Goal: Task Accomplishment & Management: Use online tool/utility

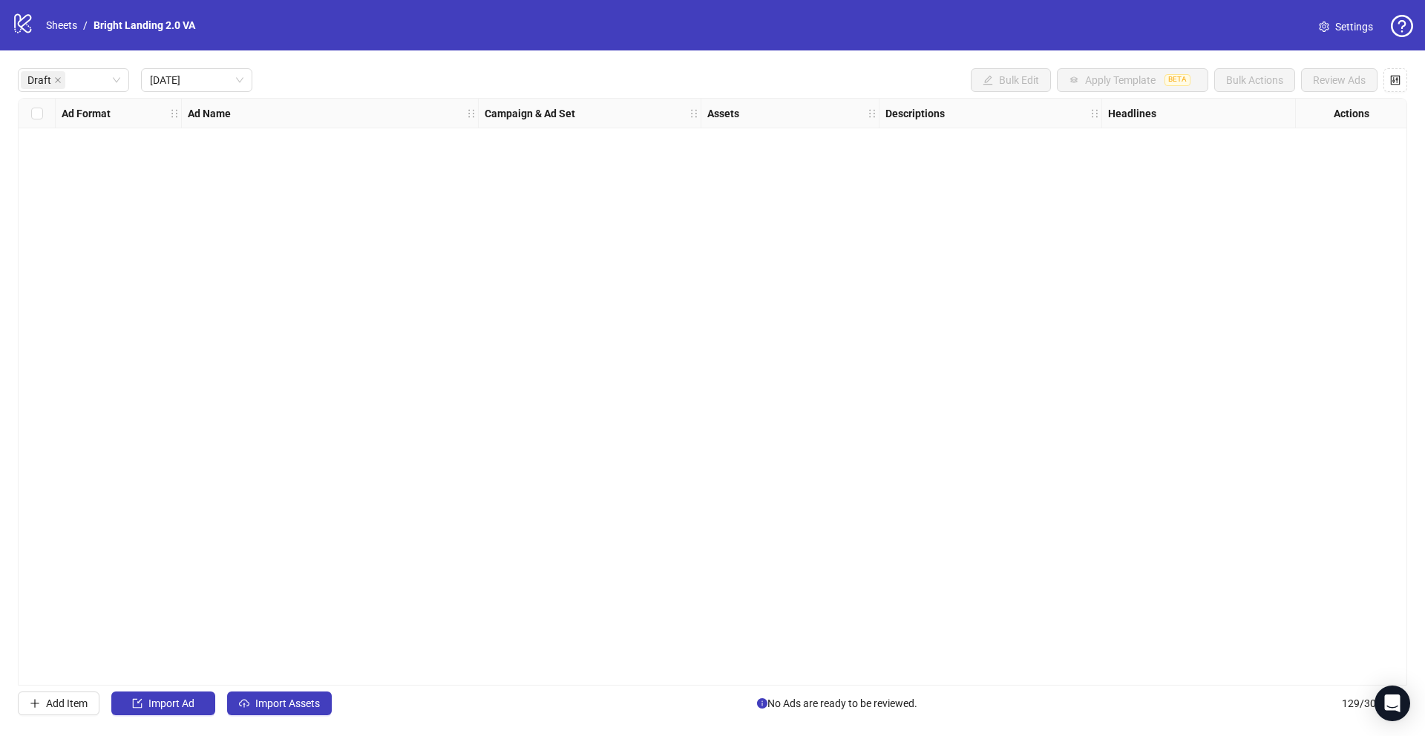
scroll to position [0, 1882]
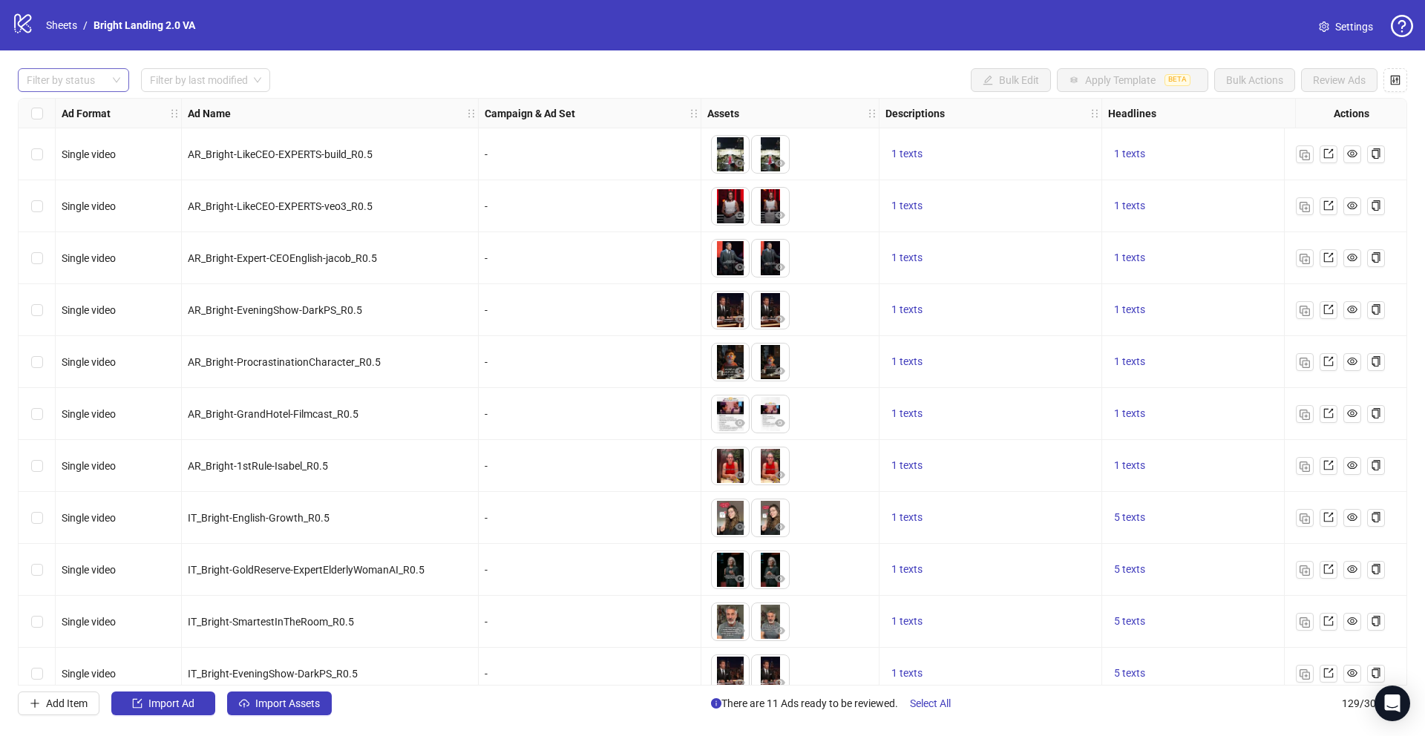
click at [84, 82] on div at bounding box center [66, 80] width 90 height 21
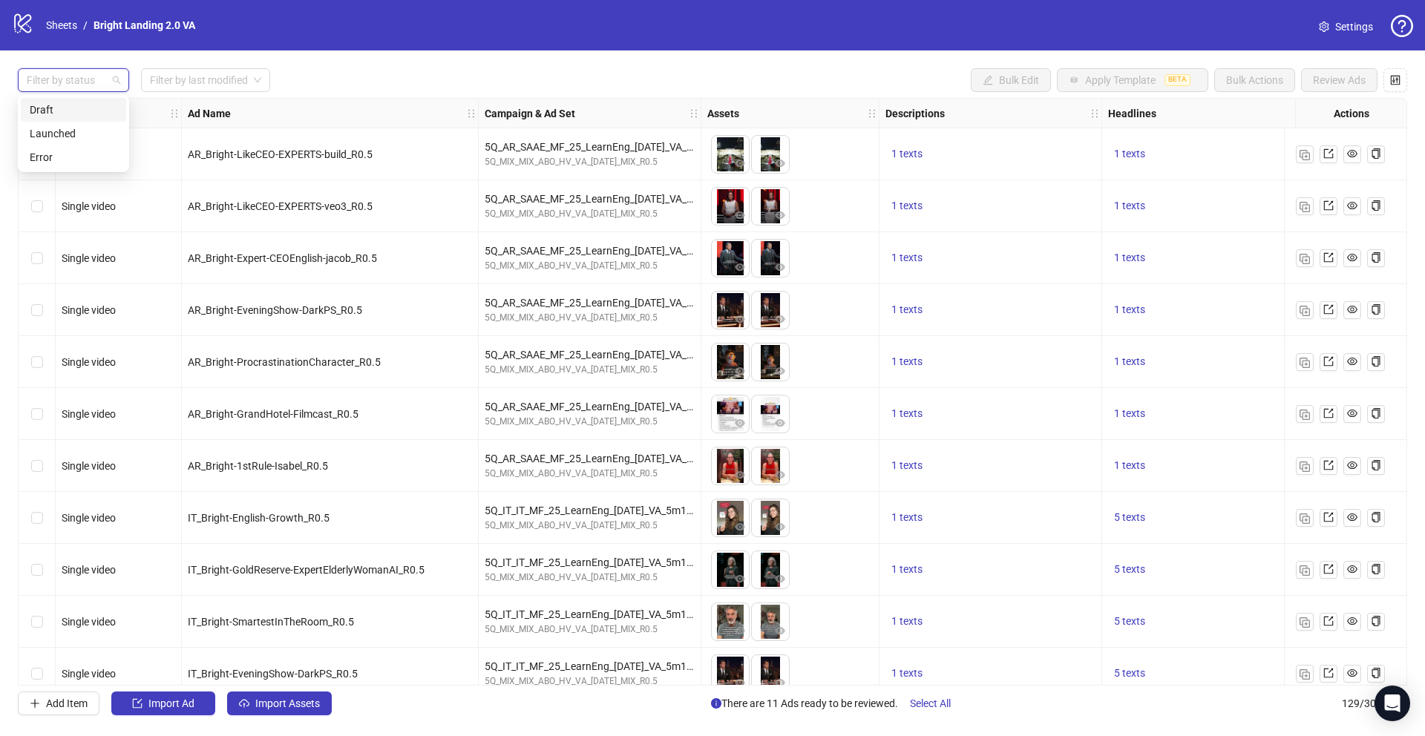
click at [86, 114] on div "Draft" at bounding box center [74, 110] width 88 height 16
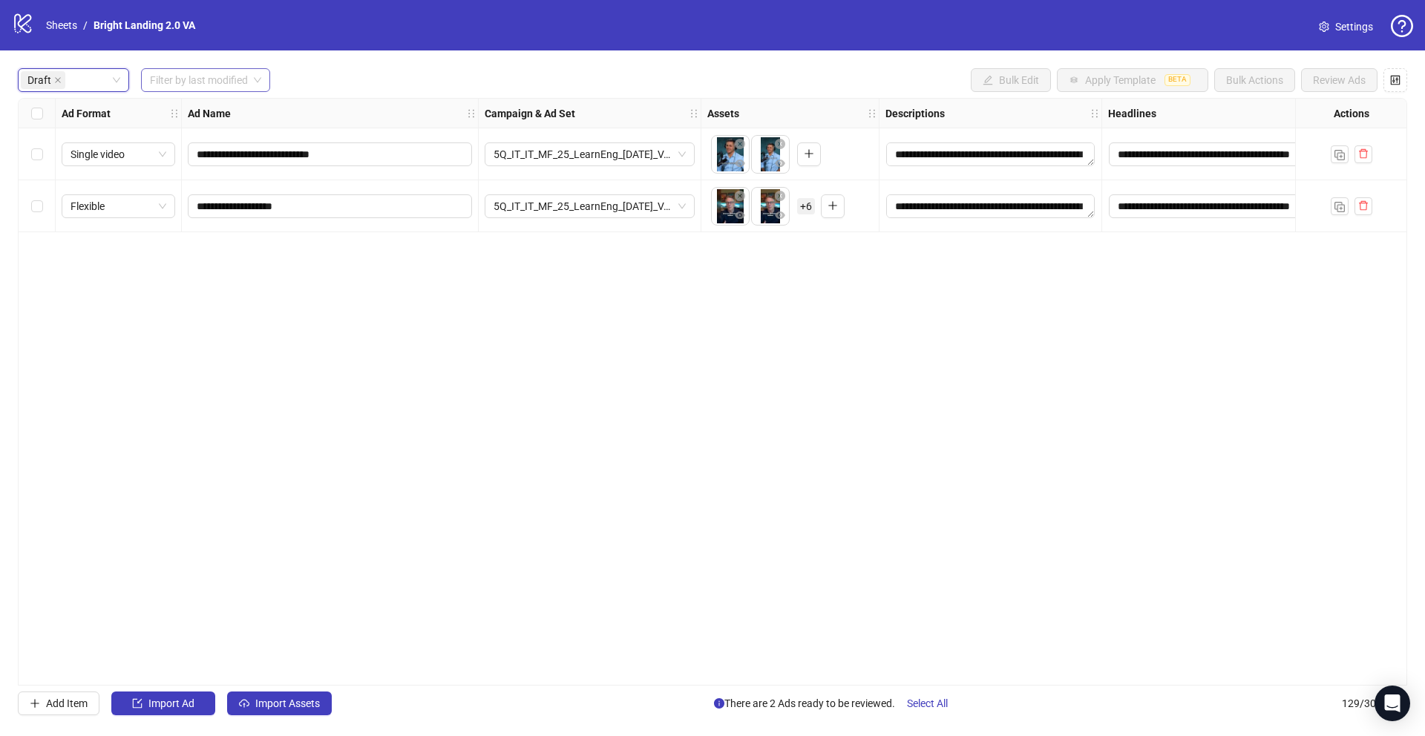
click at [210, 76] on input "search" at bounding box center [199, 80] width 98 height 22
click at [195, 110] on div "[DATE]" at bounding box center [206, 110] width 107 height 16
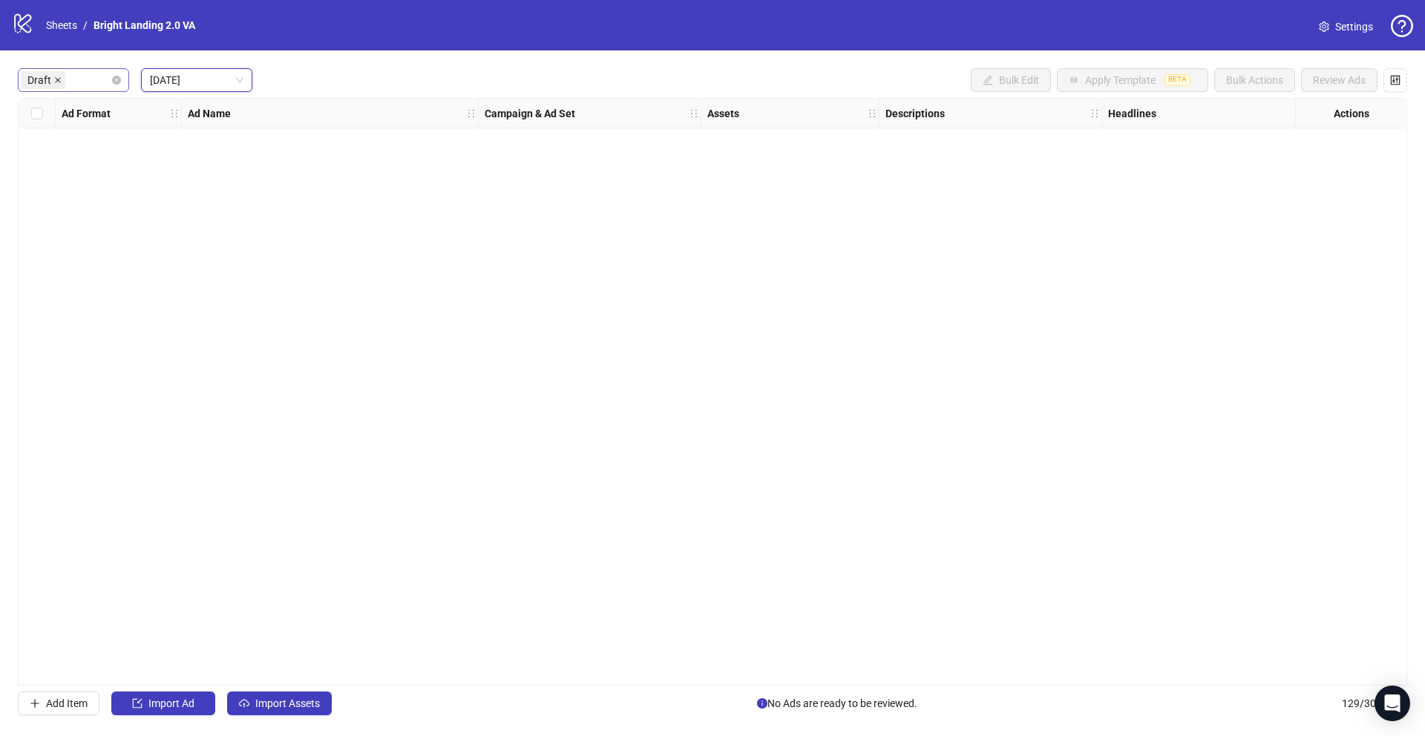
click at [56, 80] on icon "close" at bounding box center [57, 79] width 7 height 7
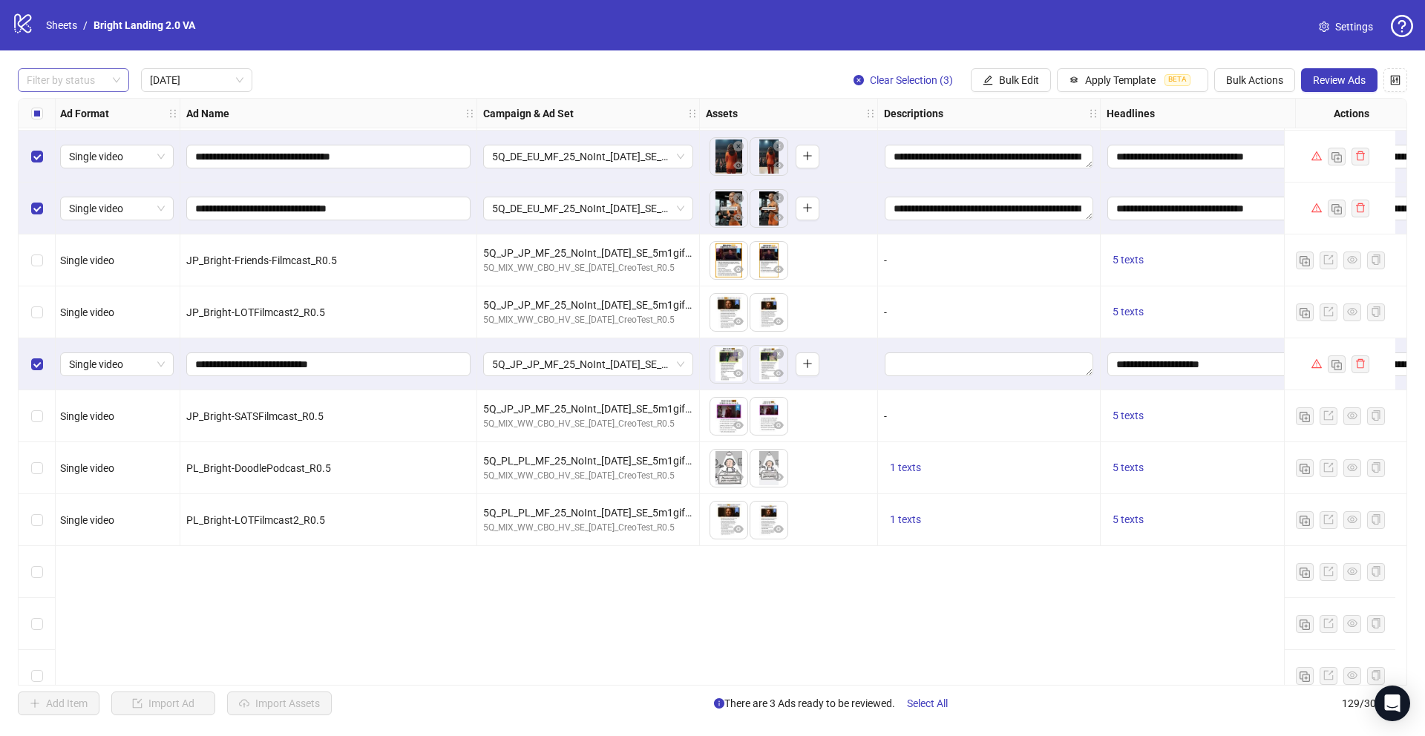
scroll to position [298, 1]
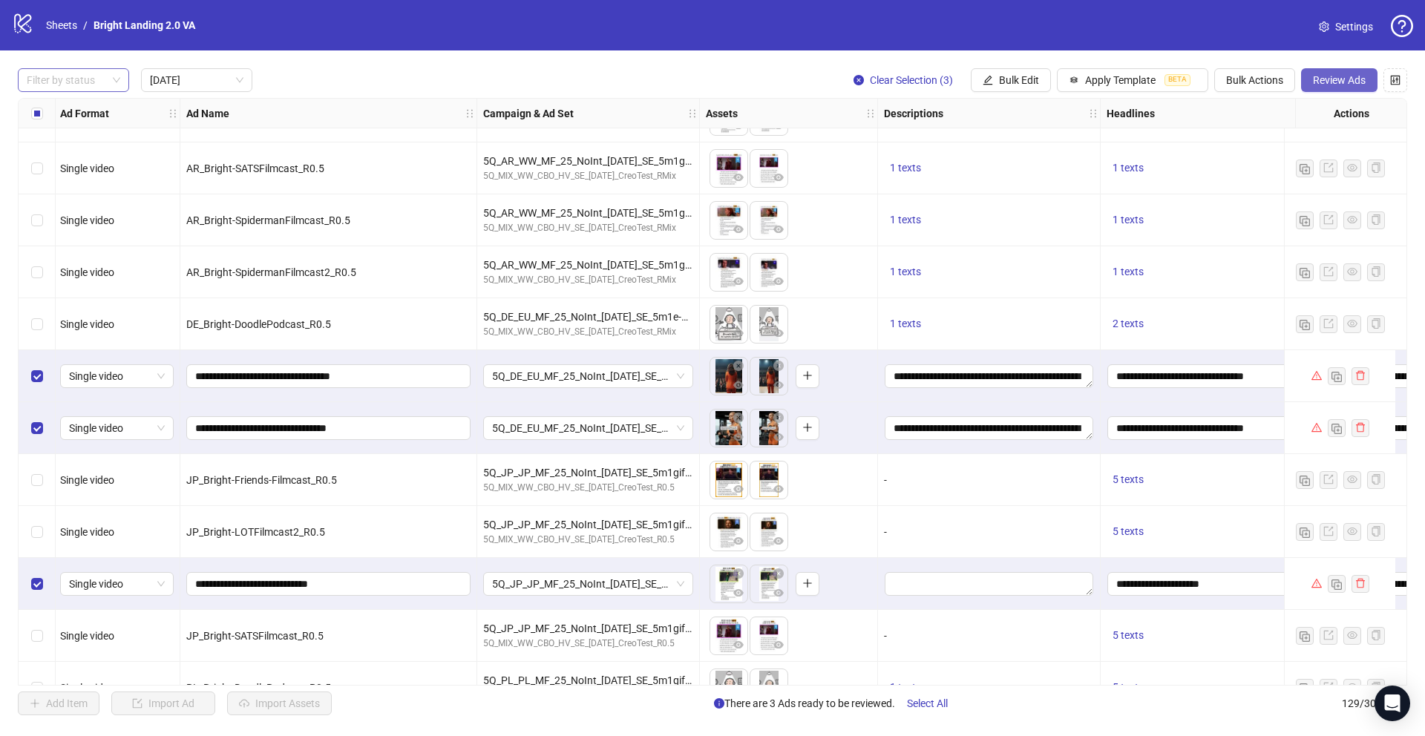
click at [1338, 75] on span "Review Ads" at bounding box center [1339, 80] width 53 height 12
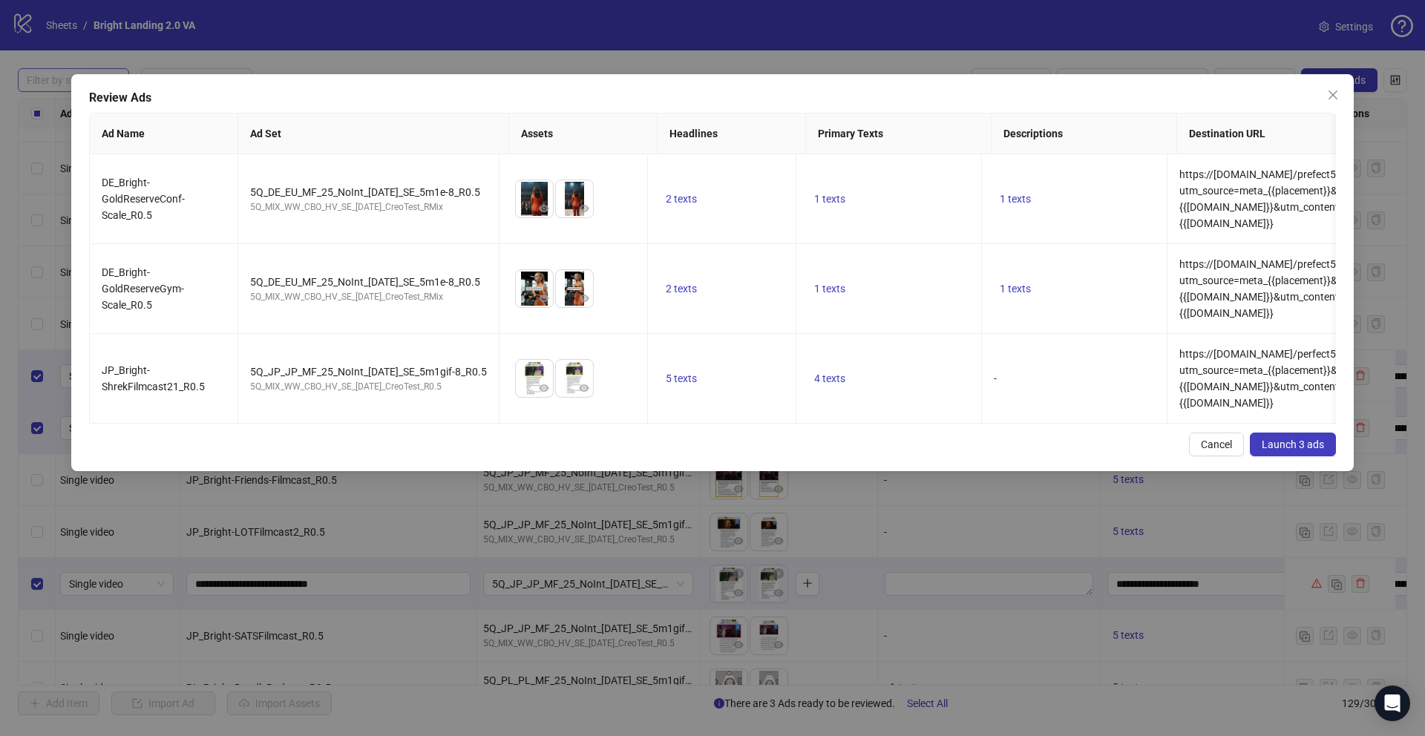
click at [1292, 451] on span "Launch 3 ads" at bounding box center [1293, 445] width 62 height 12
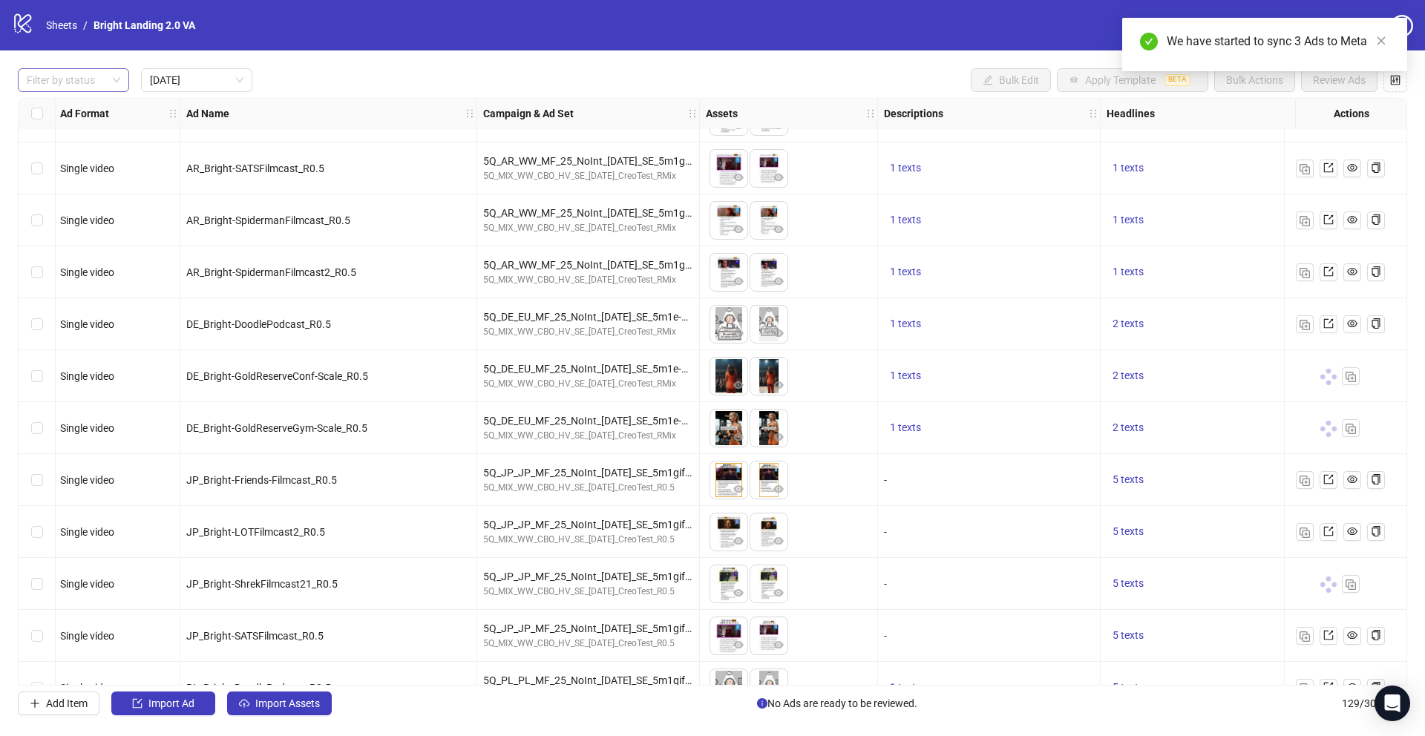
scroll to position [323, 1]
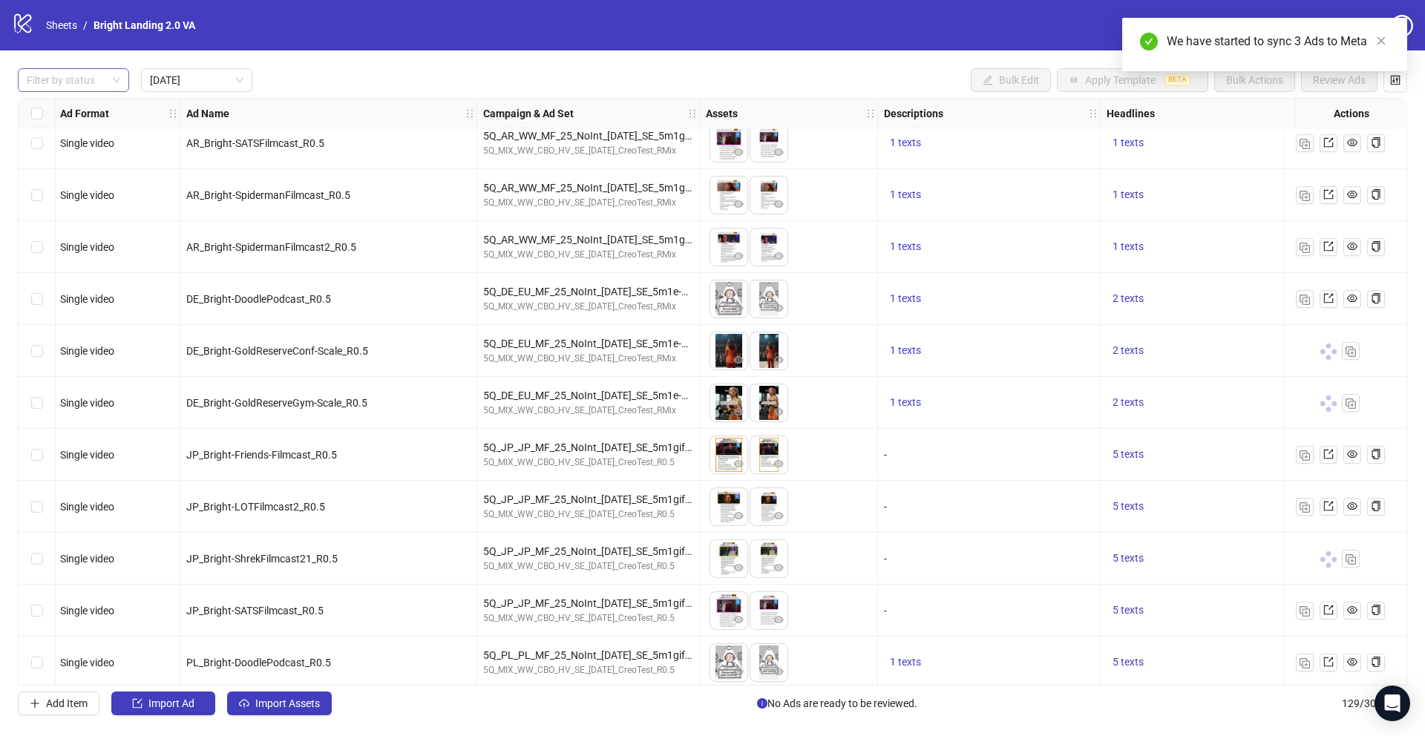
click at [111, 94] on div "Filter by status [DATE] Bulk Edit Apply Template BETA Bulk Actions Review Ads A…" at bounding box center [712, 391] width 1425 height 683
click at [103, 77] on div at bounding box center [66, 80] width 90 height 21
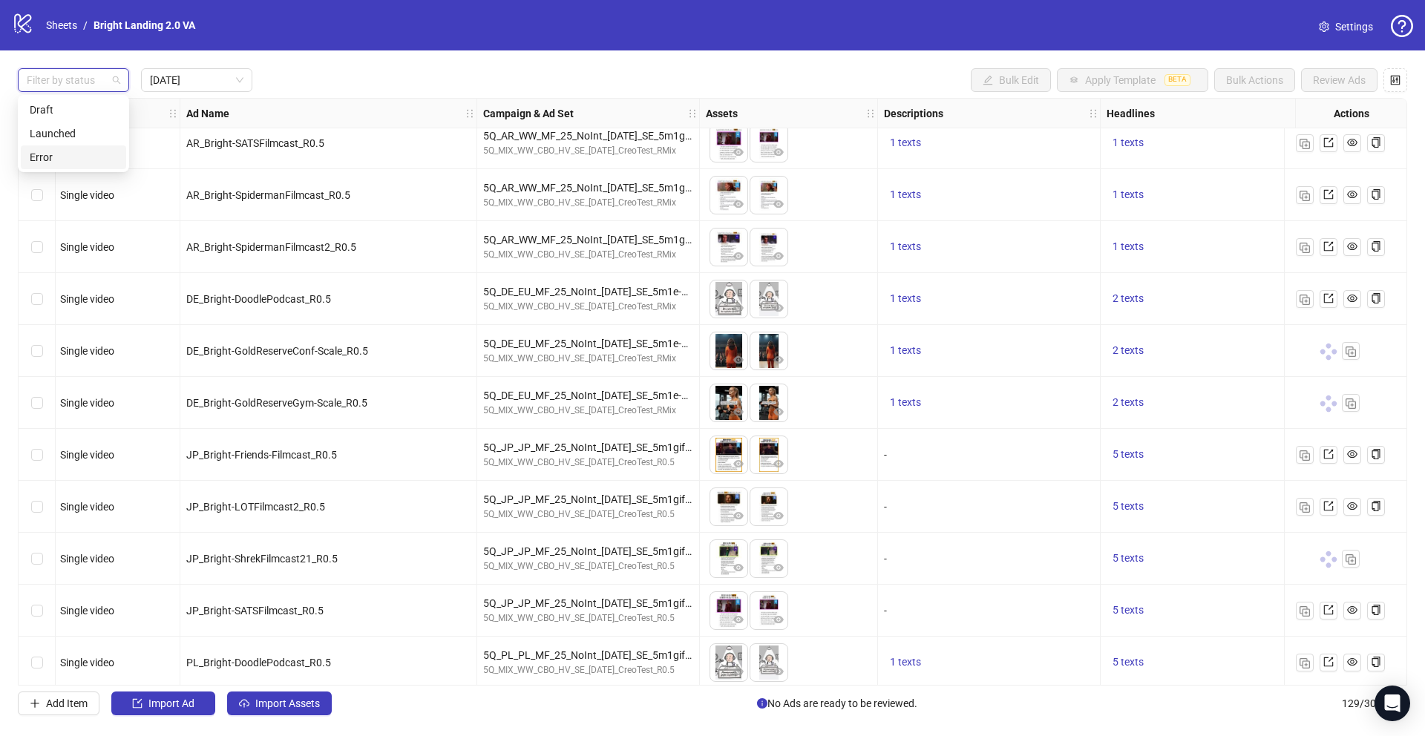
click at [92, 159] on div "Error" at bounding box center [74, 157] width 88 height 16
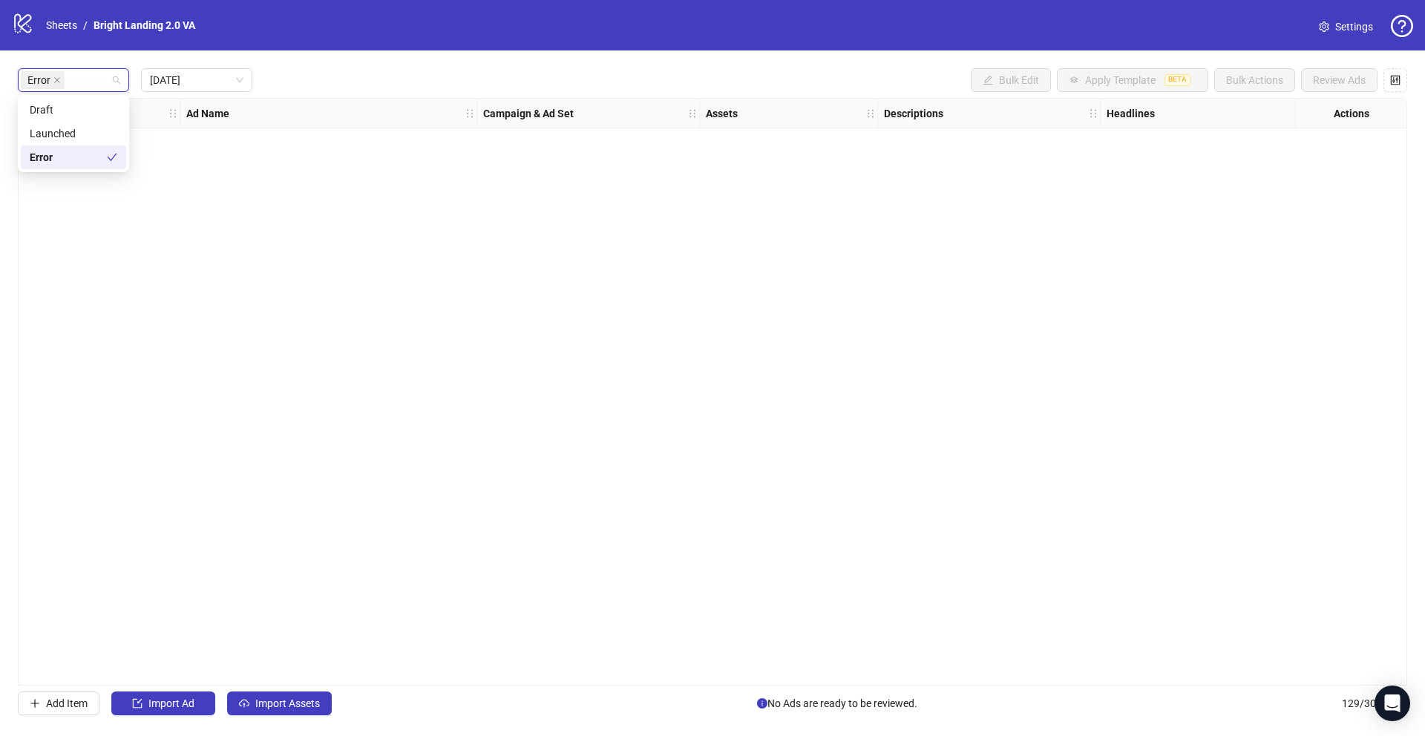
scroll to position [0, 1]
click at [704, 298] on div "Ad Format Ad Name Campaign & Ad Set Assets Descriptions Headlines Primary Texts…" at bounding box center [713, 392] width 1390 height 588
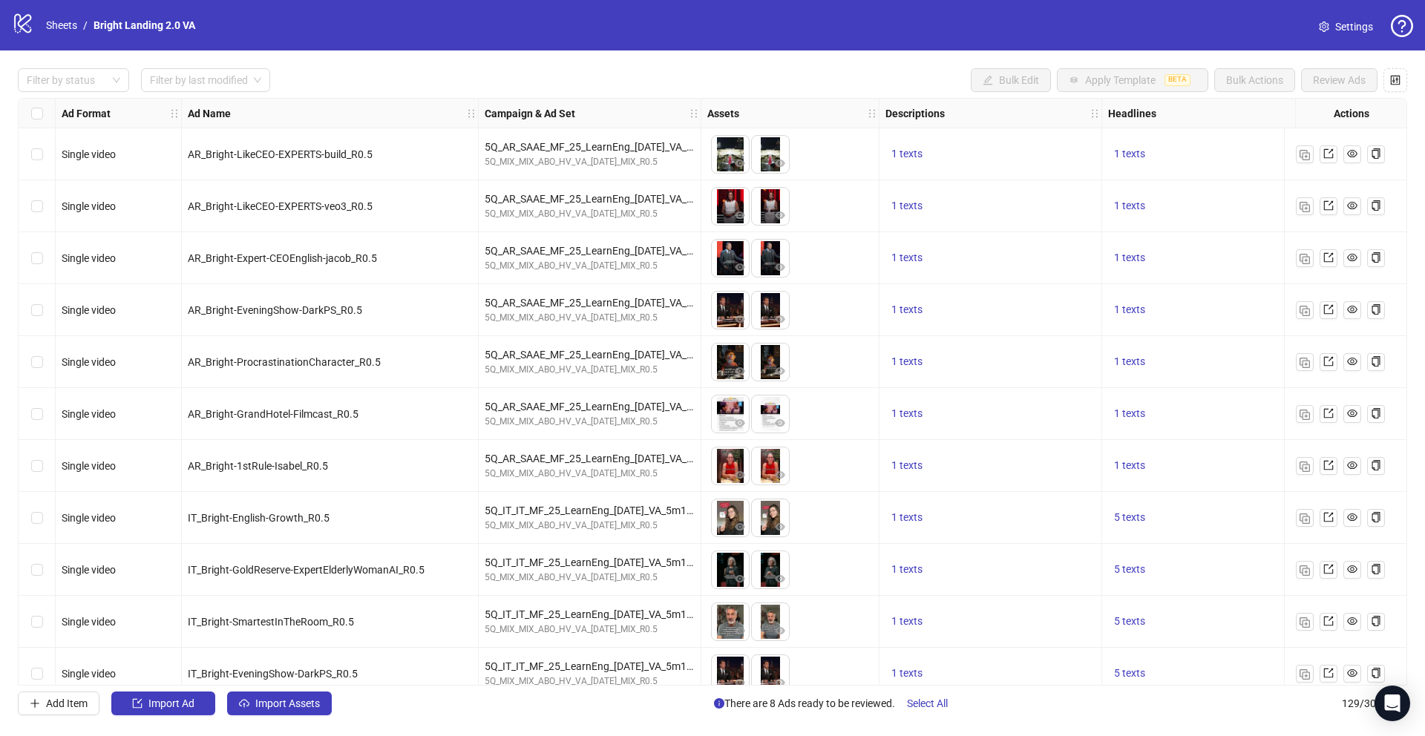
scroll to position [4, 0]
